Goal: Check status: Check status

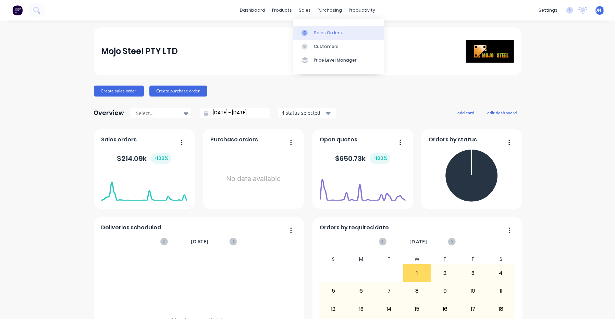
click at [311, 30] on div at bounding box center [306, 33] width 10 height 6
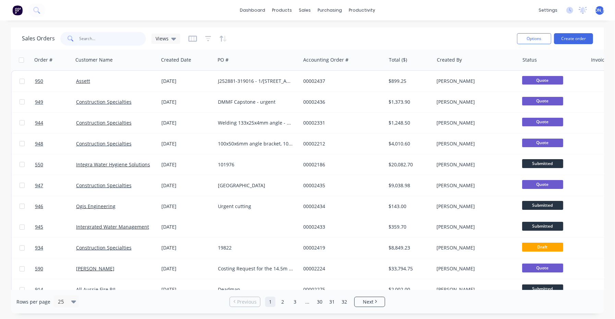
click at [88, 41] on input "text" at bounding box center [112, 39] width 67 height 14
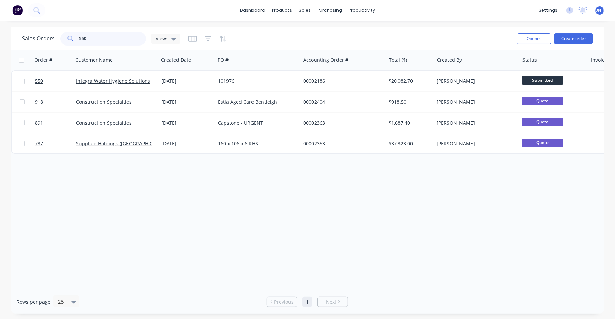
type input "550"
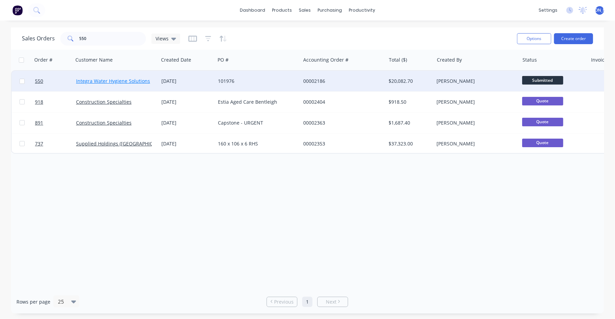
click at [96, 84] on link "Integra Water Hygiene Solutions" at bounding box center [113, 81] width 74 height 7
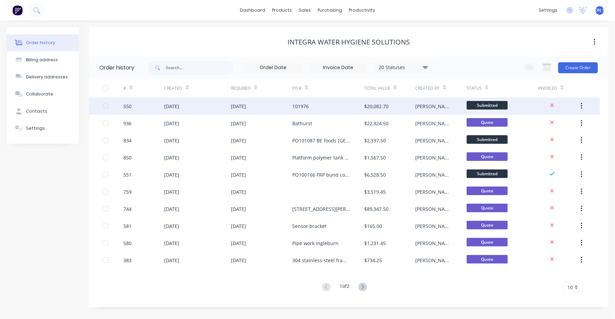
click at [166, 106] on div "[DATE]" at bounding box center [171, 106] width 15 height 7
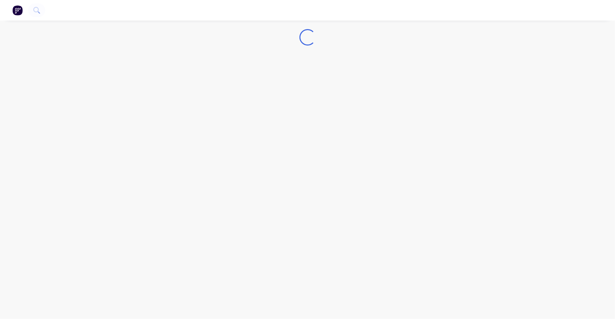
click at [166, 106] on div "Loading..." at bounding box center [307, 159] width 615 height 319
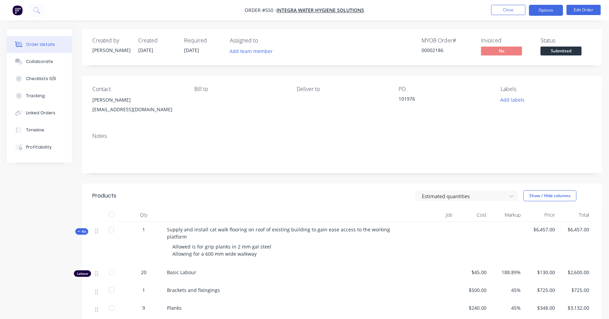
click at [347, 10] on button "Options" at bounding box center [546, 10] width 34 height 11
click at [347, 11] on button "Close" at bounding box center [509, 10] width 34 height 10
